Goal: Browse casually

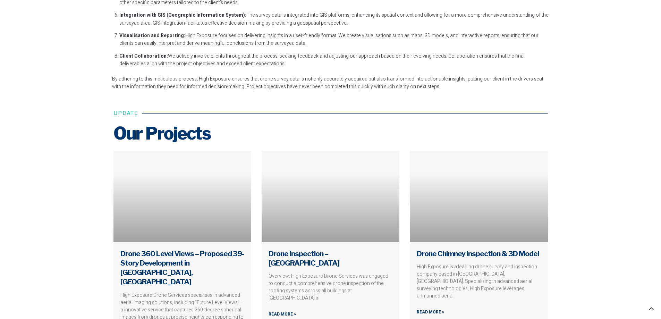
scroll to position [2742, 0]
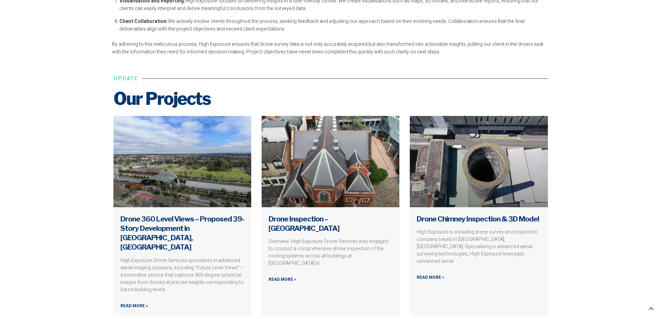
click at [444, 160] on link at bounding box center [479, 161] width 138 height 91
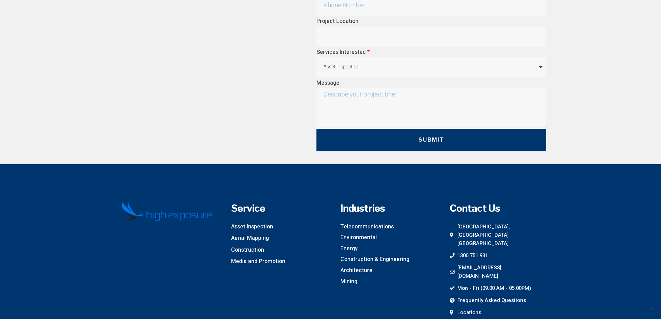
scroll to position [2325, 0]
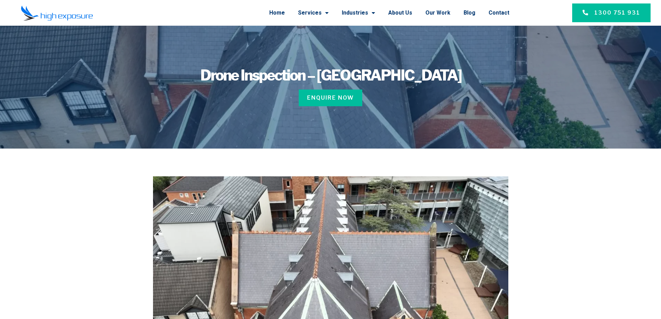
click at [65, 18] on img at bounding box center [57, 13] width 72 height 16
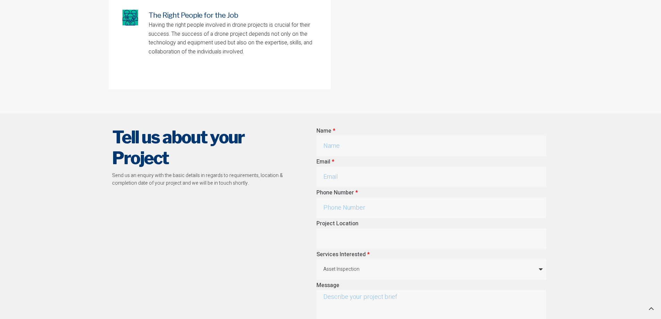
scroll to position [1628, 0]
